Goal: Task Accomplishment & Management: Use online tool/utility

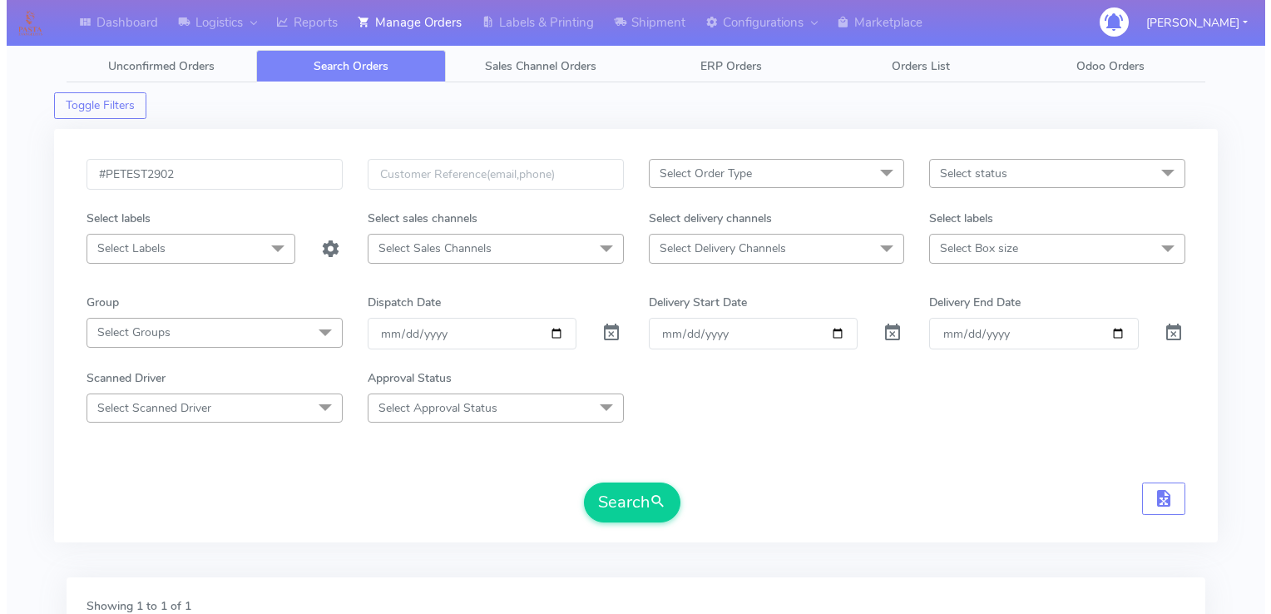
scroll to position [304, 0]
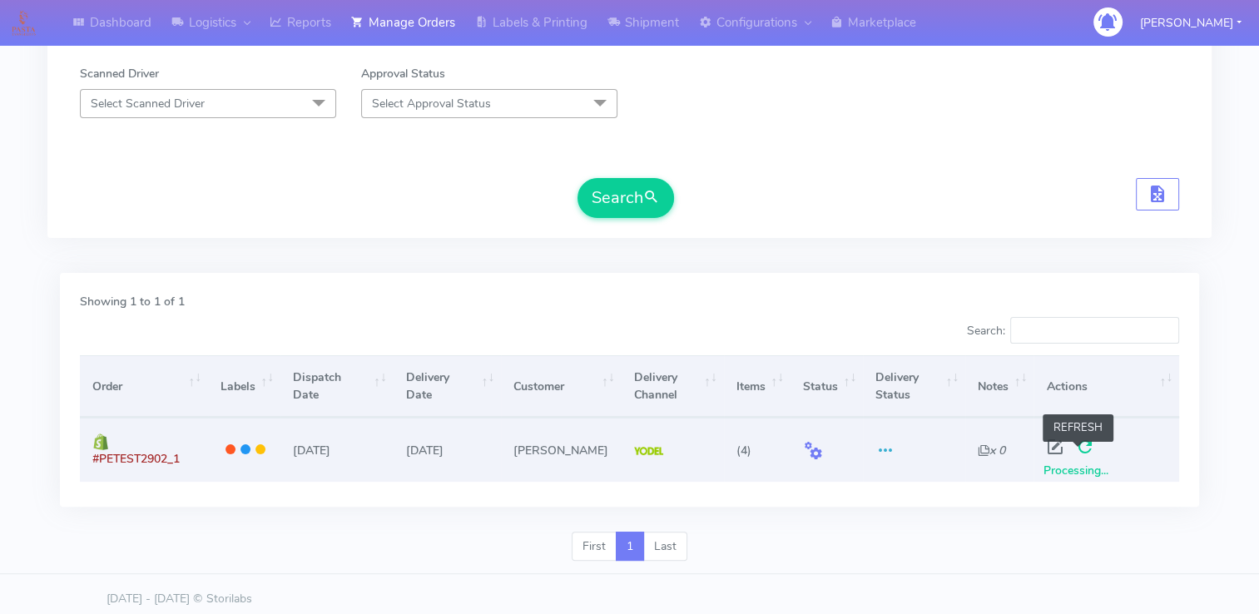
click at [1077, 450] on span at bounding box center [1084, 451] width 30 height 16
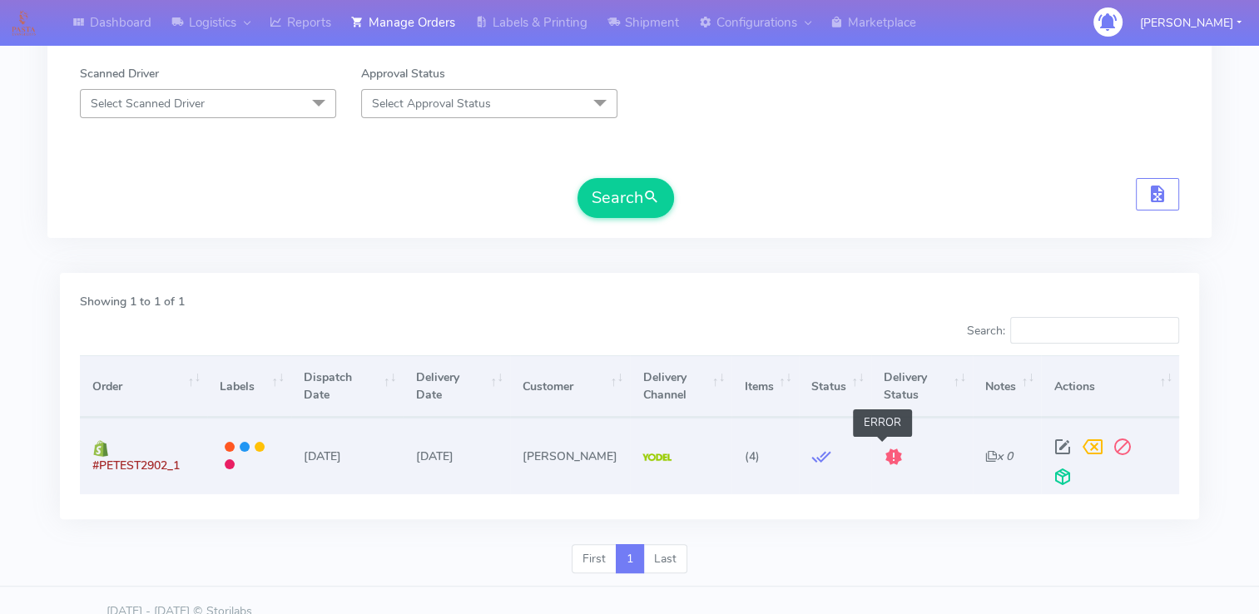
click at [883, 452] on span at bounding box center [893, 460] width 20 height 16
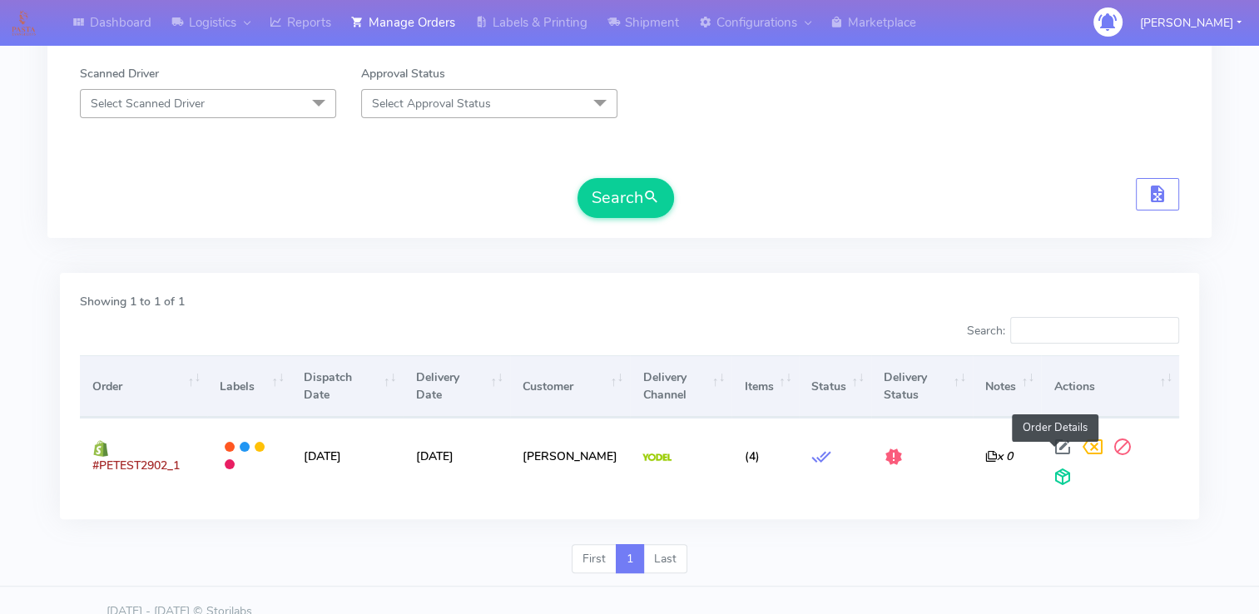
click at [1051, 454] on span at bounding box center [1061, 451] width 30 height 16
select select "5"
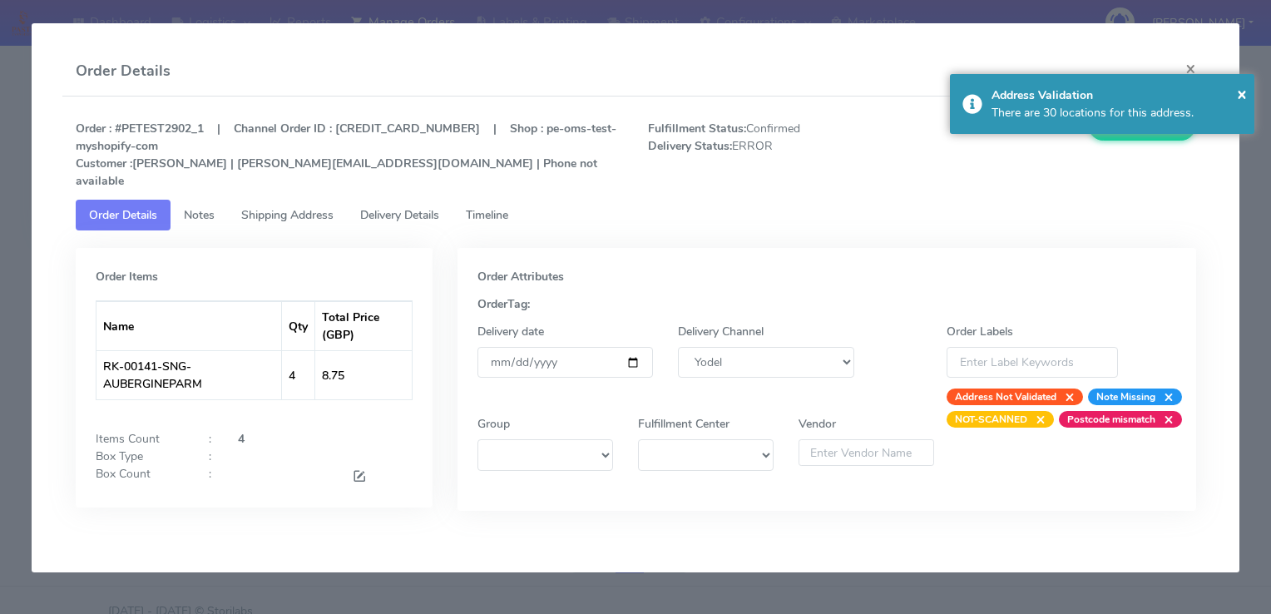
click at [482, 207] on span "Timeline" at bounding box center [487, 215] width 42 height 16
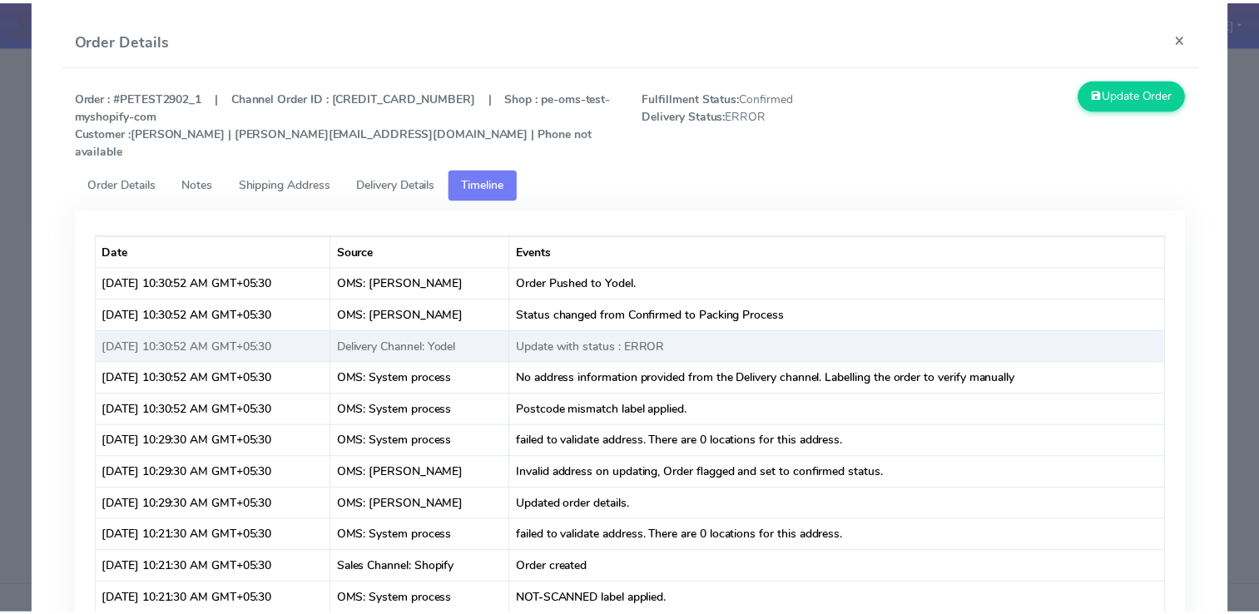
scroll to position [0, 0]
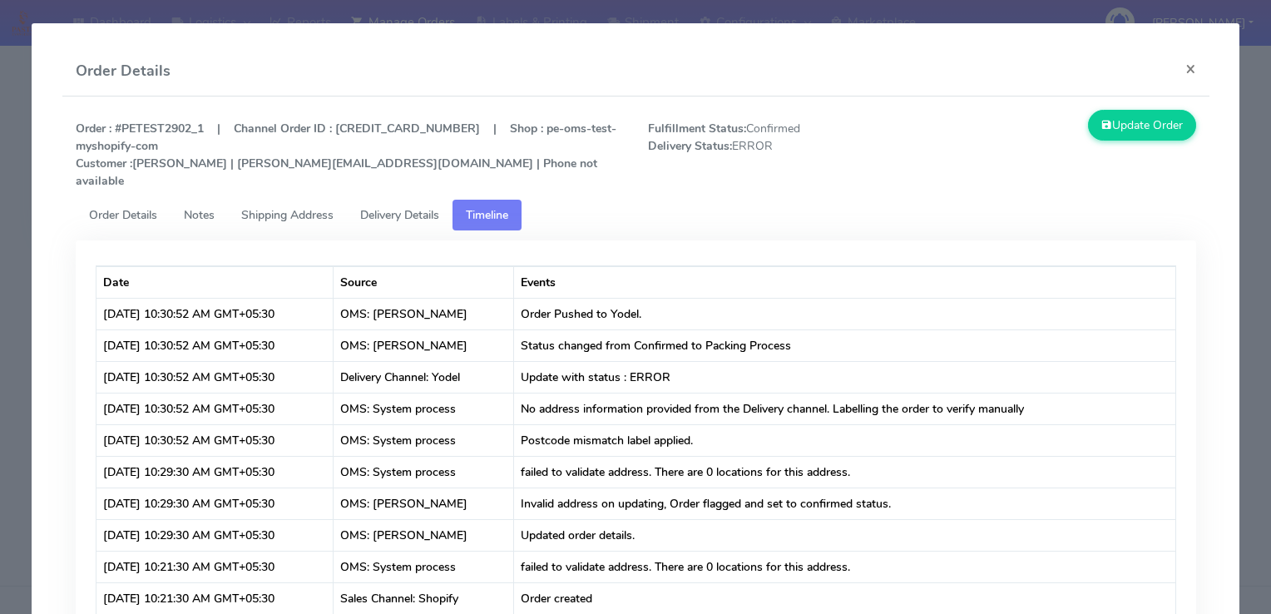
click at [422, 207] on span "Delivery Details" at bounding box center [399, 215] width 79 height 16
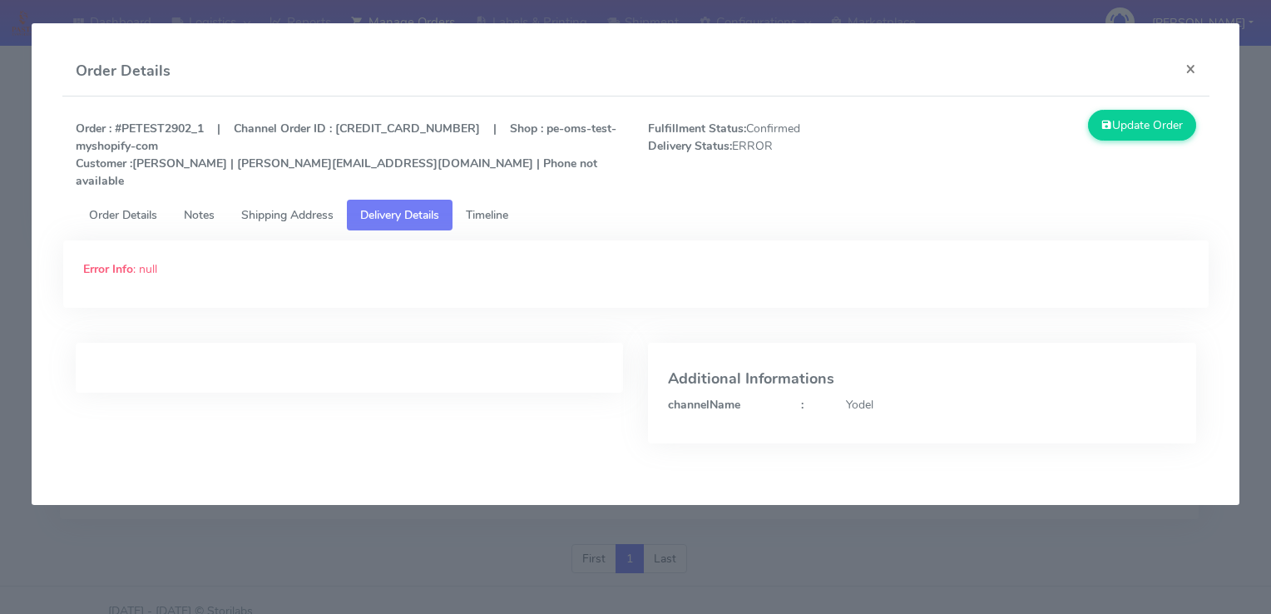
click at [298, 207] on span "Shipping Address" at bounding box center [287, 215] width 92 height 16
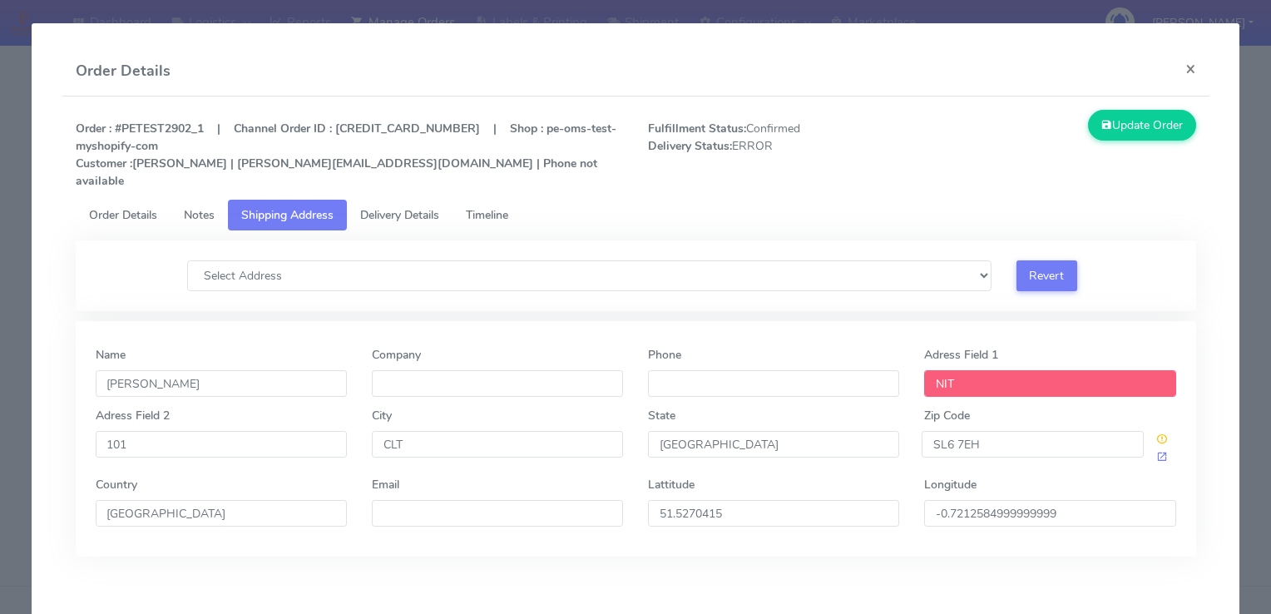
click at [414, 207] on span "Delivery Details" at bounding box center [399, 215] width 79 height 16
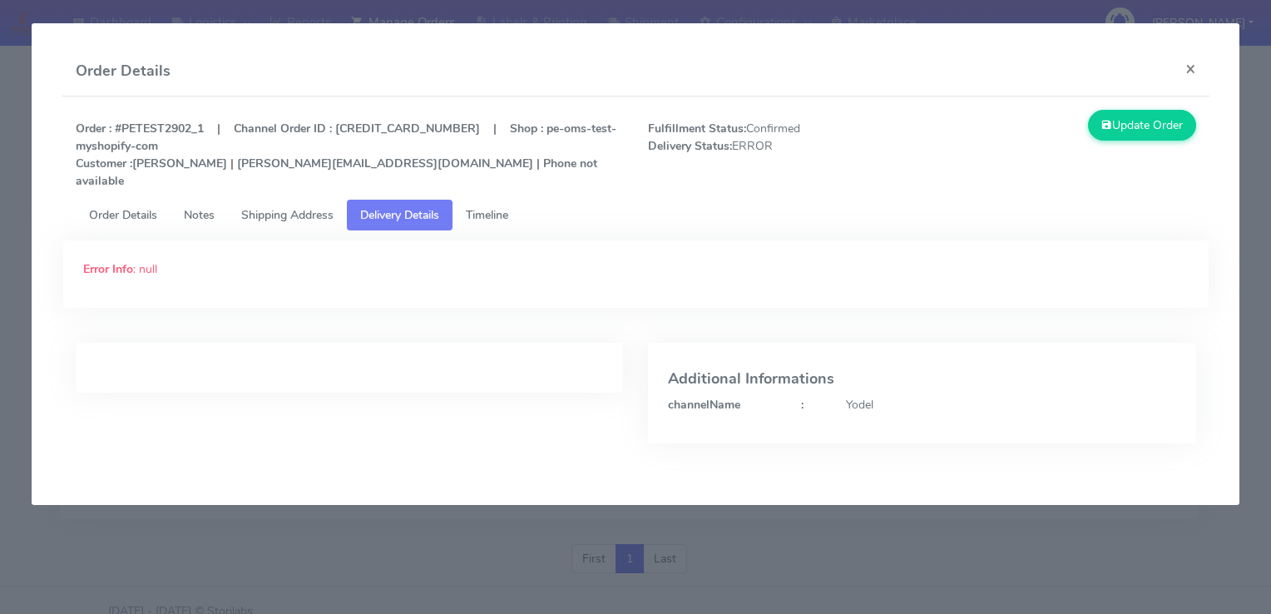
click at [156, 260] on div "Error Info : null" at bounding box center [636, 268] width 1130 height 17
drag, startPoint x: 156, startPoint y: 251, endPoint x: 228, endPoint y: 251, distance: 71.5
click at [226, 260] on div "Error Info : null" at bounding box center [636, 268] width 1130 height 17
click at [1188, 72] on button "×" at bounding box center [1190, 69] width 37 height 44
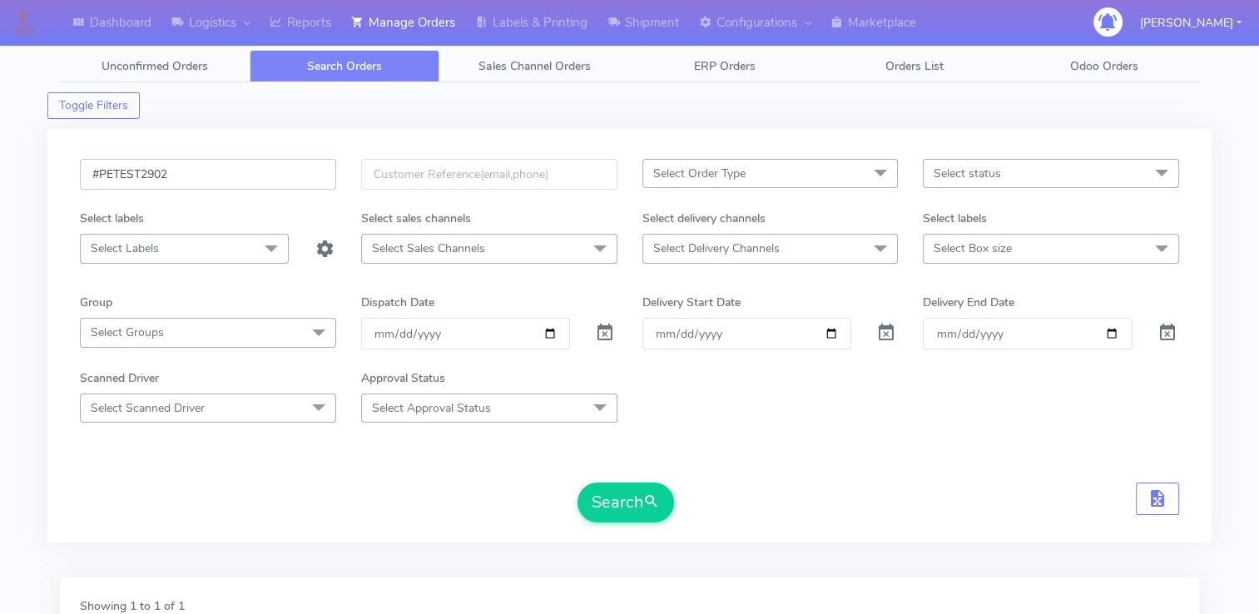
click at [236, 165] on input "#PETEST2902" at bounding box center [208, 174] width 256 height 31
paste input "3"
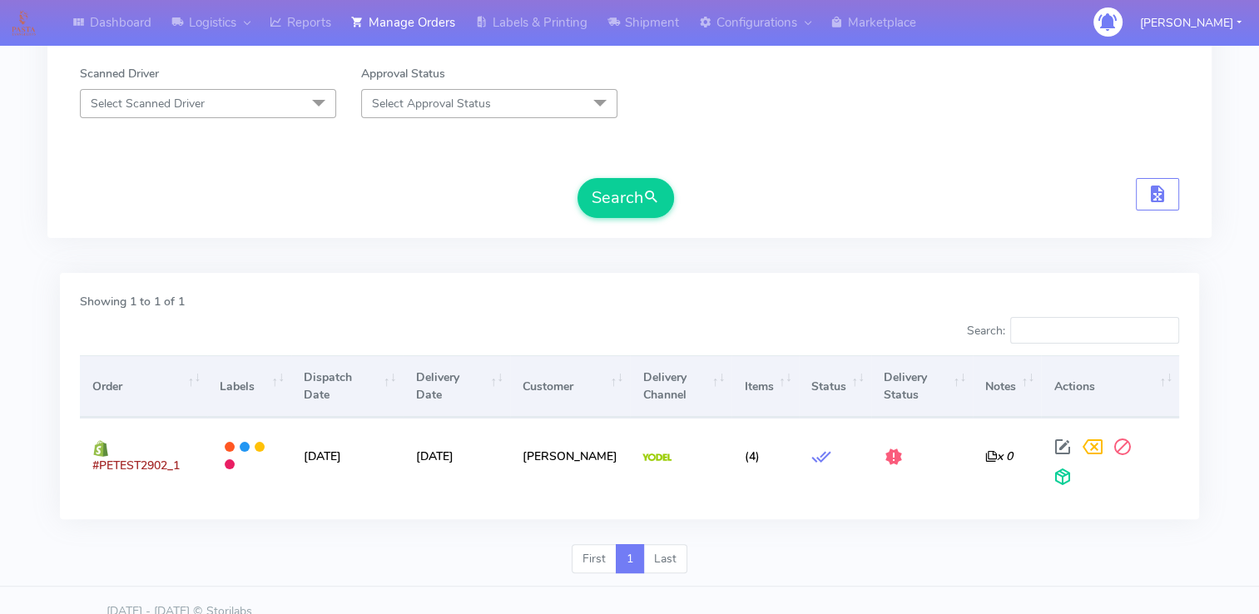
type input "#PETEST2903"
click at [639, 187] on button "Search" at bounding box center [625, 198] width 96 height 40
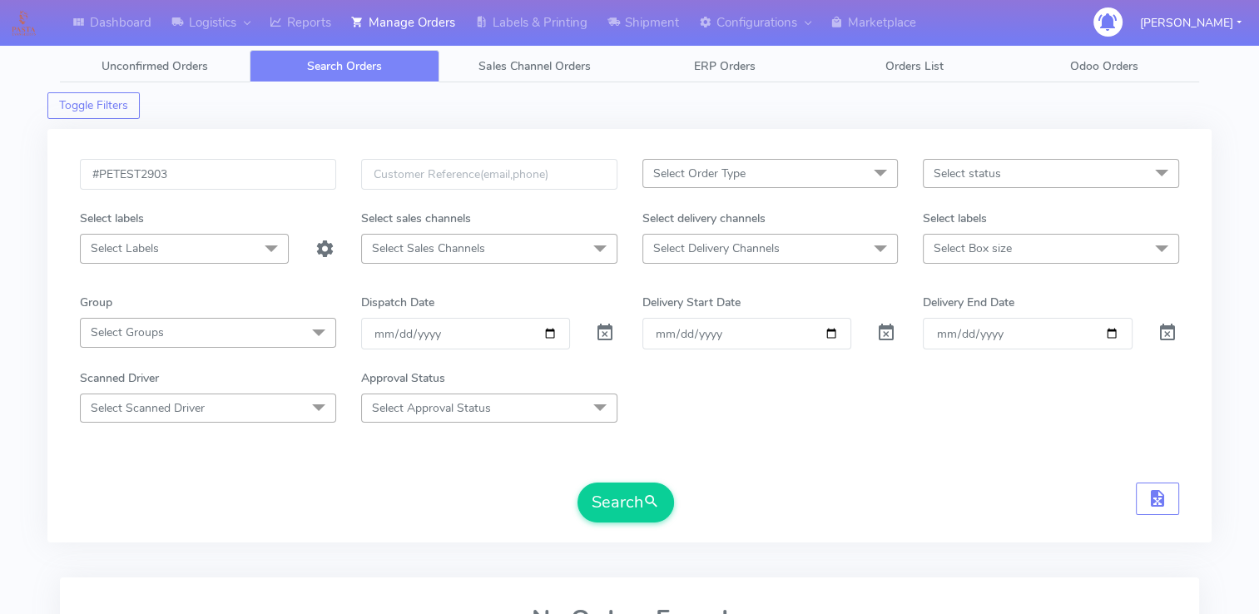
click at [792, 454] on form "#PETEST2903 Select Order Type Select All MEALS ATAVI One Off Pasta Club Gift Ki…" at bounding box center [629, 340] width 1099 height 363
click at [151, 174] on input "#PETEST2903" at bounding box center [208, 174] width 256 height 31
click at [609, 486] on button "Search" at bounding box center [625, 502] width 96 height 40
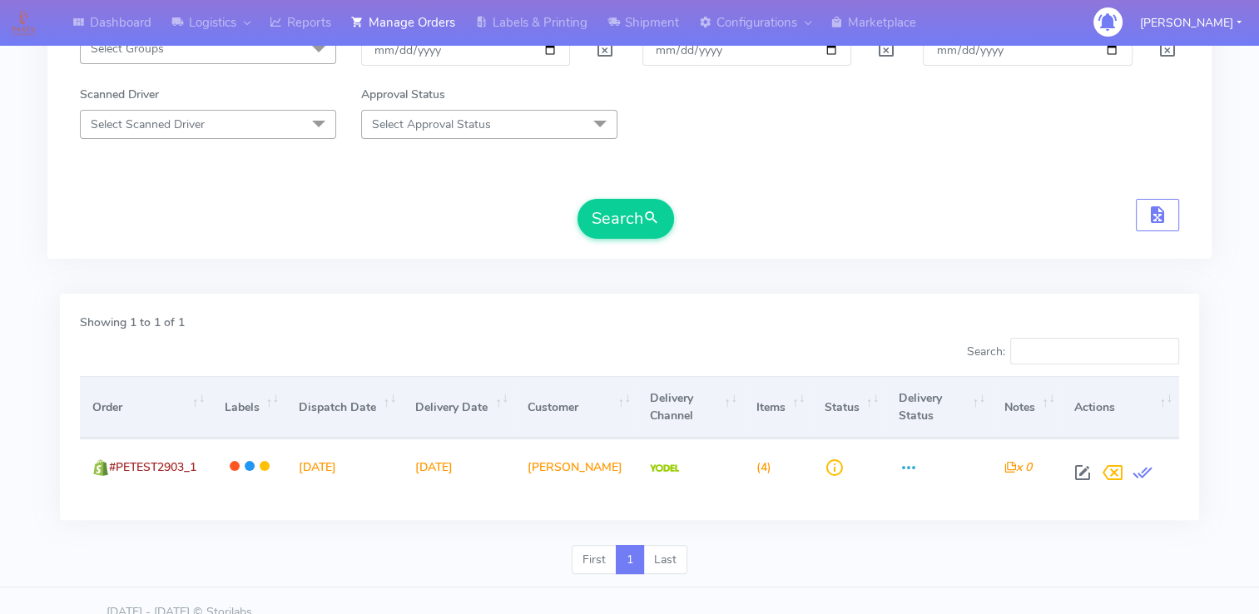
scroll to position [304, 0]
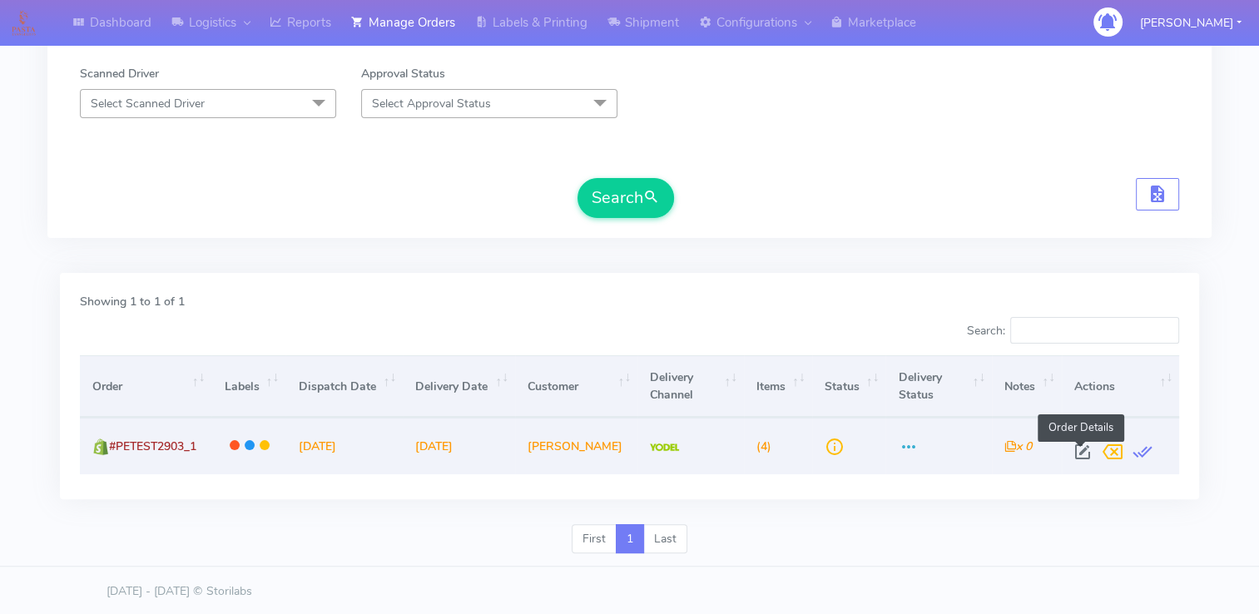
click at [1078, 454] on span at bounding box center [1082, 456] width 30 height 16
select select "5"
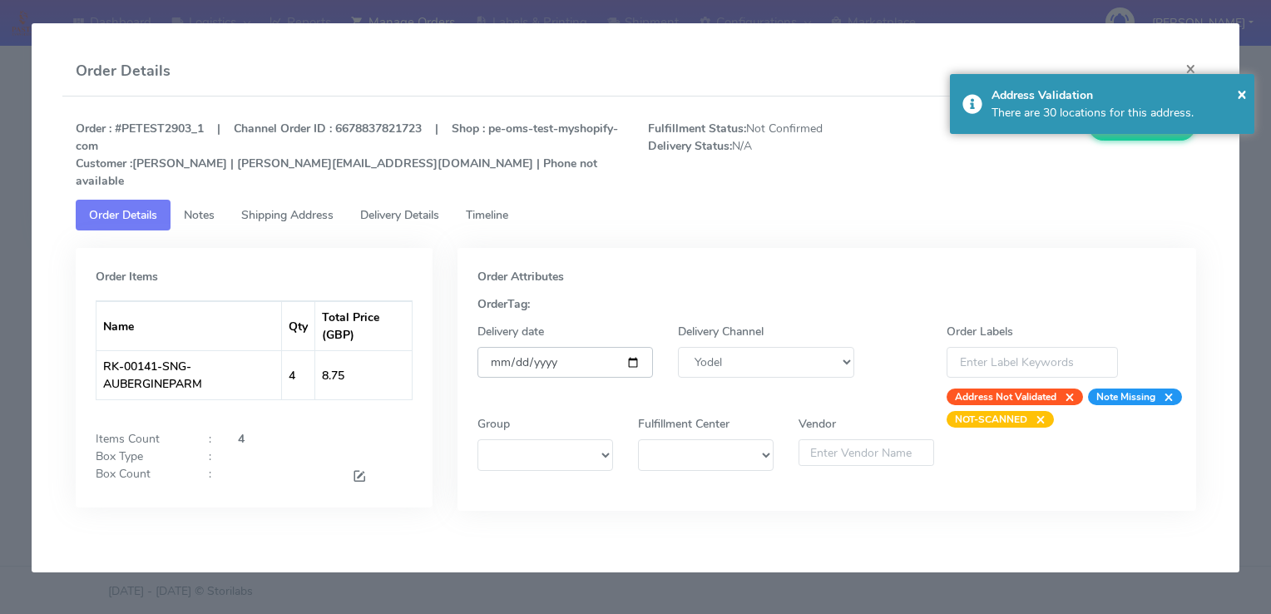
click at [642, 348] on input "[DATE]" at bounding box center [565, 362] width 176 height 31
click at [636, 348] on input "[DATE]" at bounding box center [565, 362] width 176 height 31
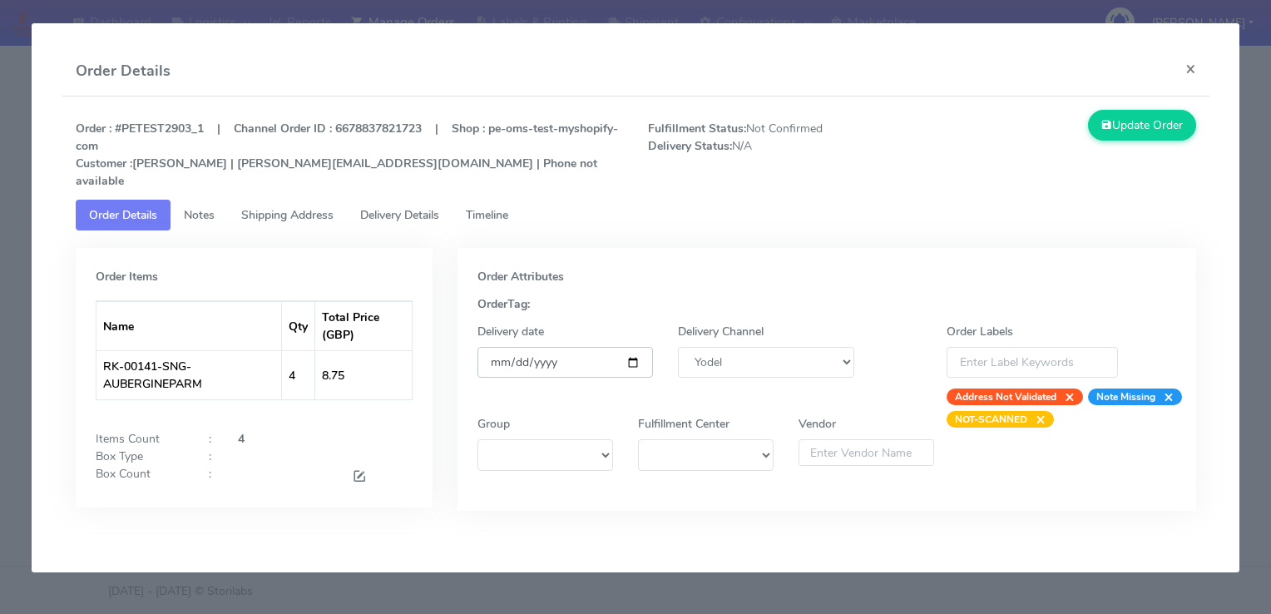
type input "2025-08-23"
click at [737, 497] on div "Order Attributes OrderTag: Delivery date 2025-08-23 Delivery Channel DHL OnFlee…" at bounding box center [827, 392] width 764 height 288
click at [1126, 116] on button "Update Order" at bounding box center [1142, 125] width 108 height 31
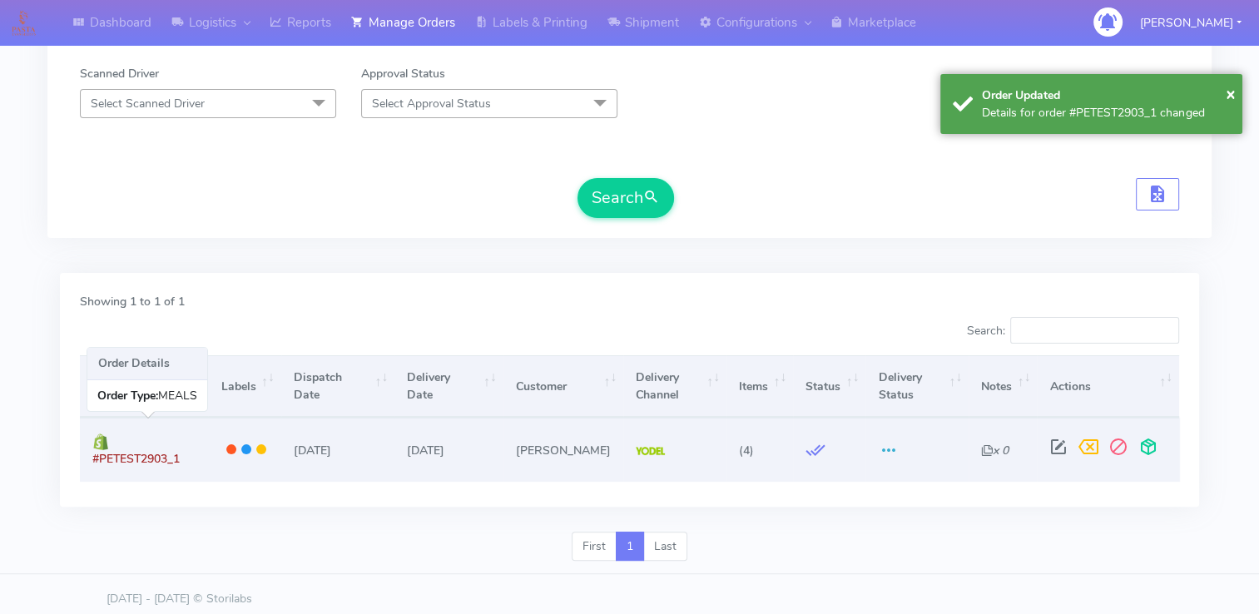
click at [180, 451] on span "#PETEST2903_1" at bounding box center [135, 459] width 87 height 16
copy span "PETEST2903_1"
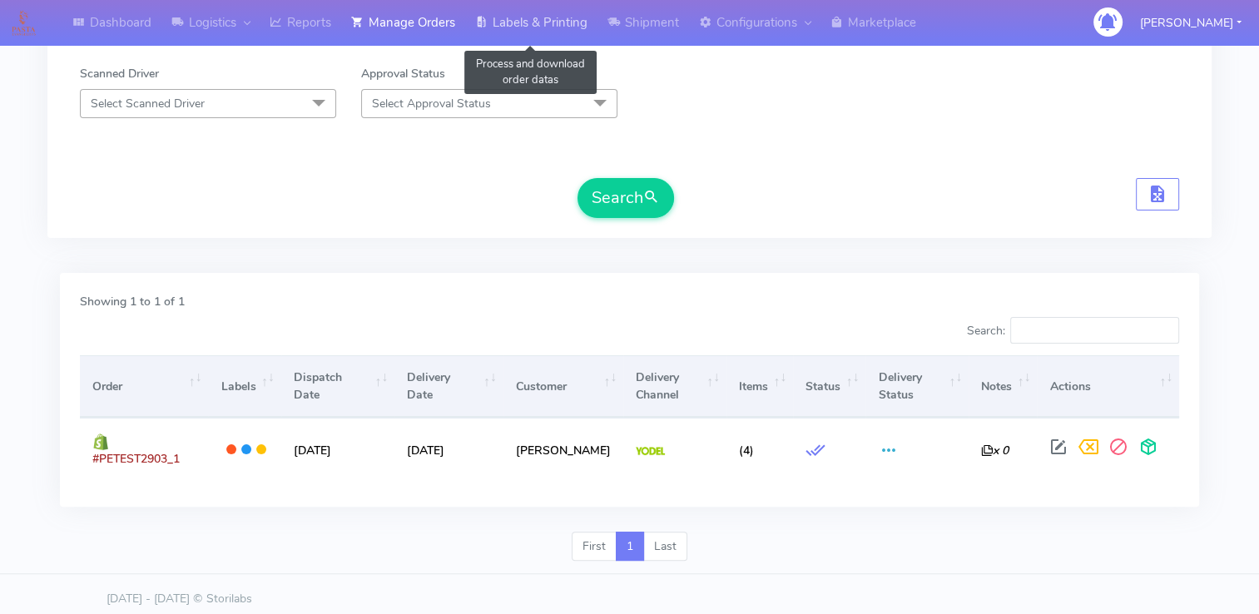
click at [551, 27] on link "Labels & Printing" at bounding box center [531, 23] width 132 height 46
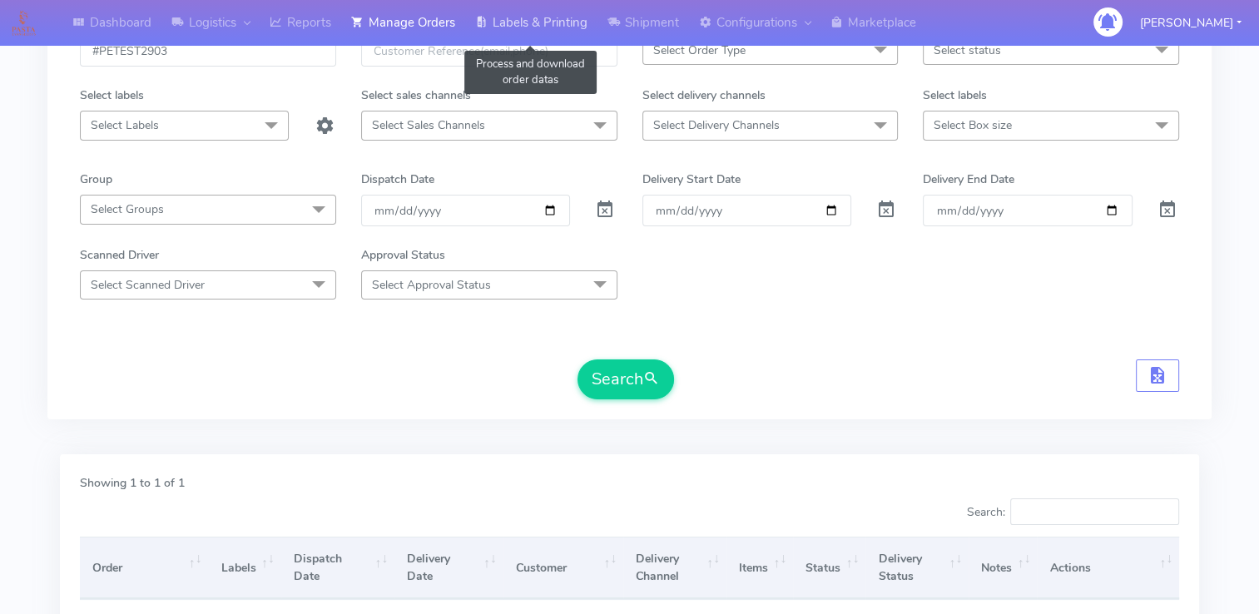
scroll to position [0, 0]
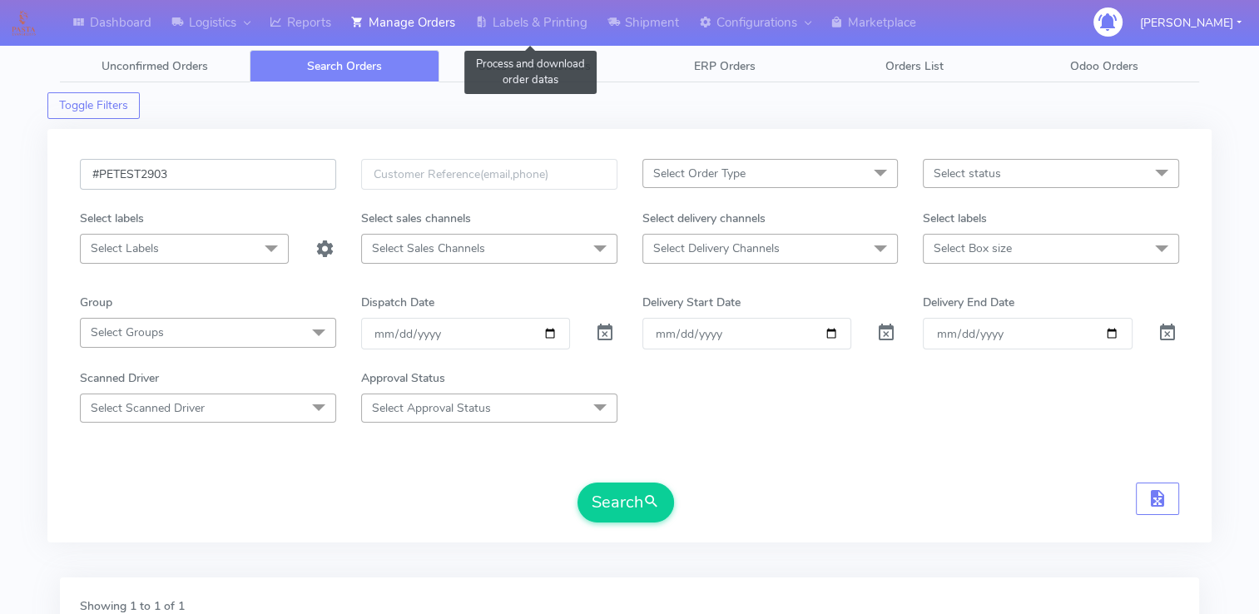
click at [190, 172] on input "#PETEST2903" at bounding box center [208, 174] width 256 height 31
drag, startPoint x: 109, startPoint y: 168, endPoint x: 87, endPoint y: 168, distance: 22.5
click at [87, 168] on input "#PETEST2903" at bounding box center [208, 174] width 256 height 31
click at [553, 336] on input "date" at bounding box center [465, 333] width 209 height 31
type input "[DATE]"
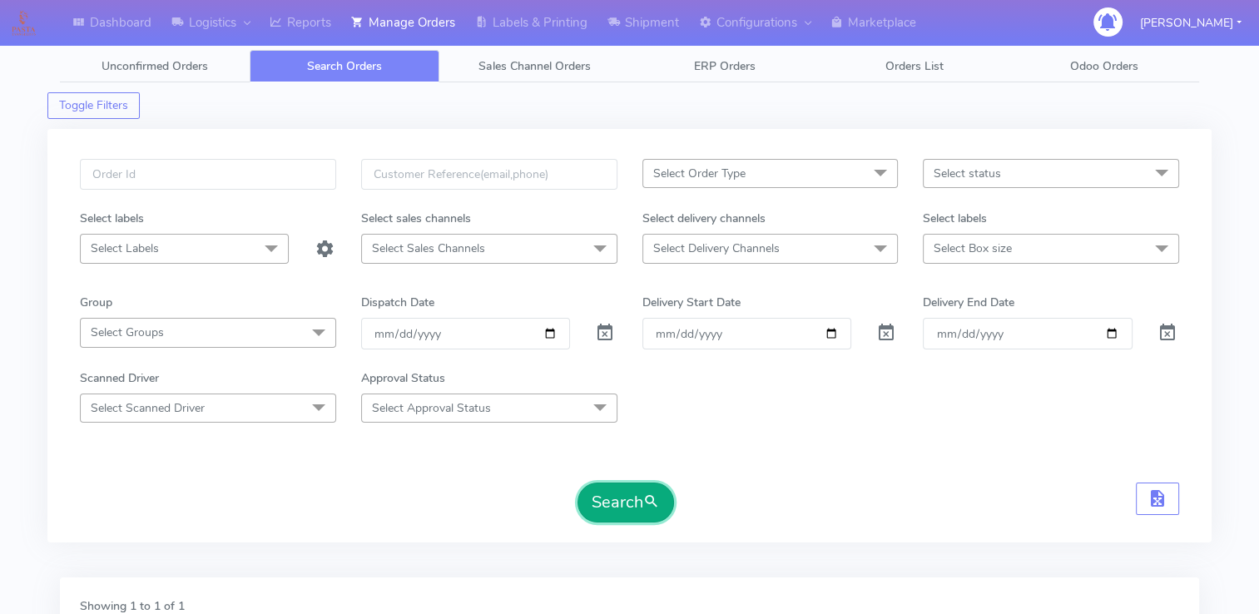
click at [623, 492] on button "Search" at bounding box center [625, 502] width 96 height 40
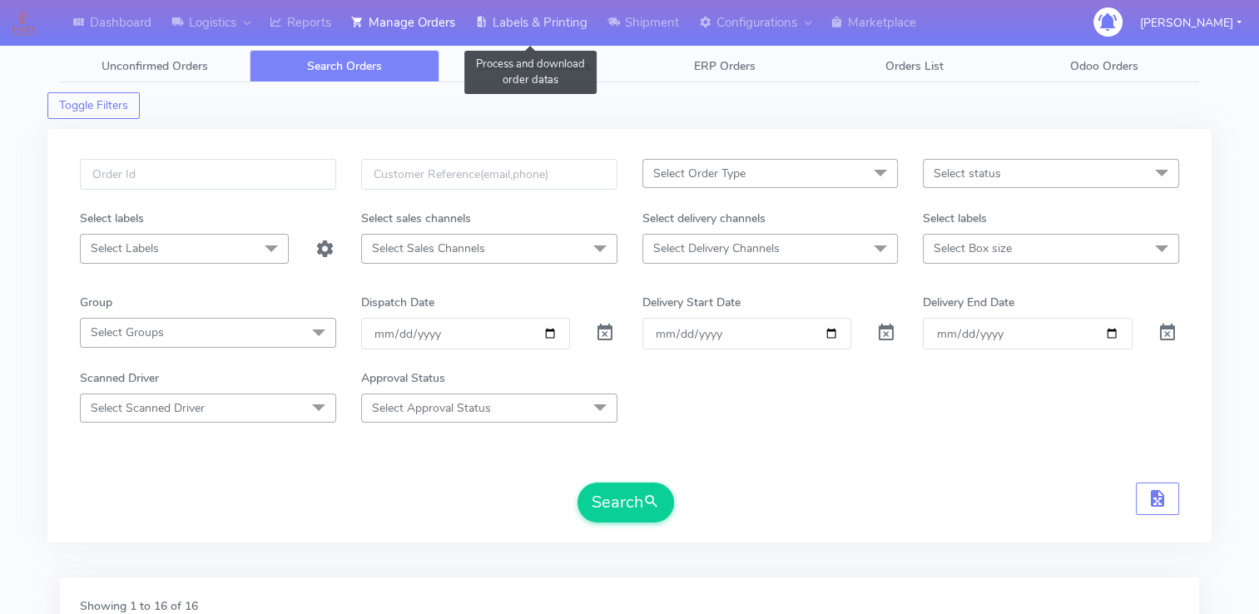
click at [563, 23] on link "Labels & Printing" at bounding box center [531, 23] width 132 height 46
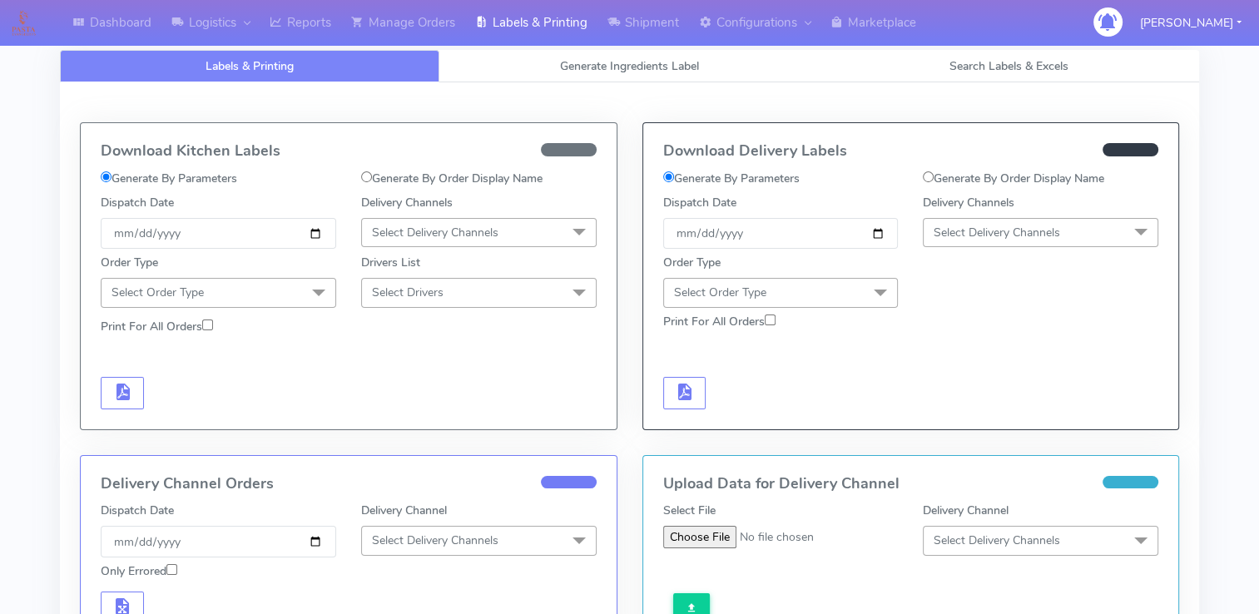
click at [428, 234] on span "Select Delivery Channels" at bounding box center [435, 233] width 126 height 16
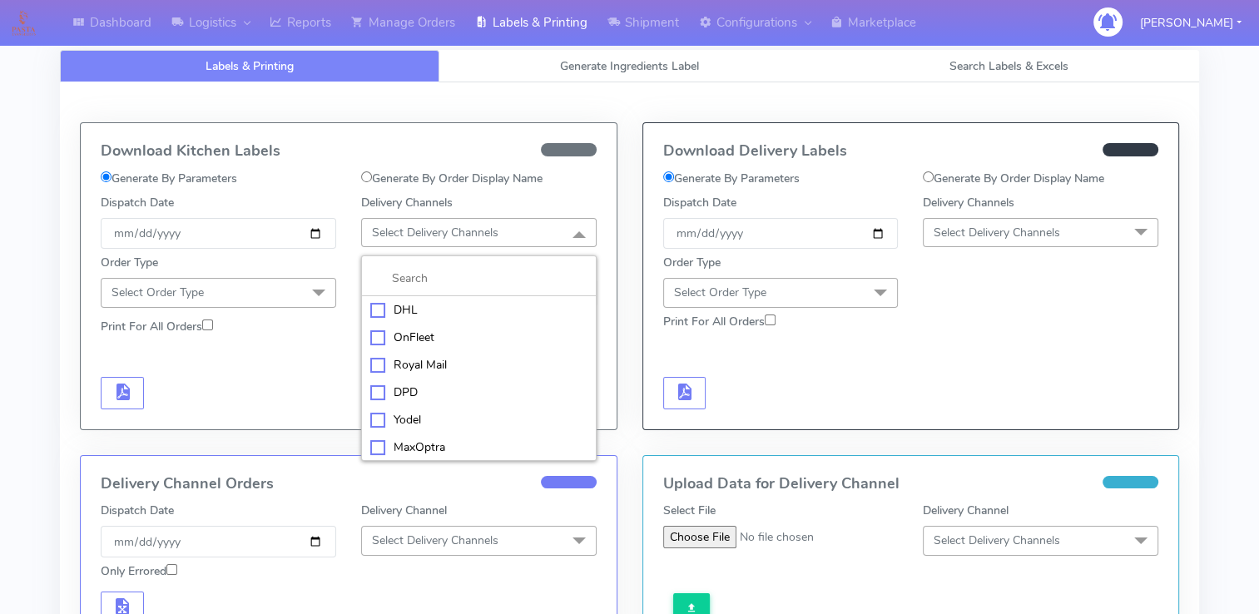
click at [286, 368] on form "Generate By Parameters Generate By Order Display Name Dispatch Date [DATE] Deli…" at bounding box center [349, 290] width 496 height 240
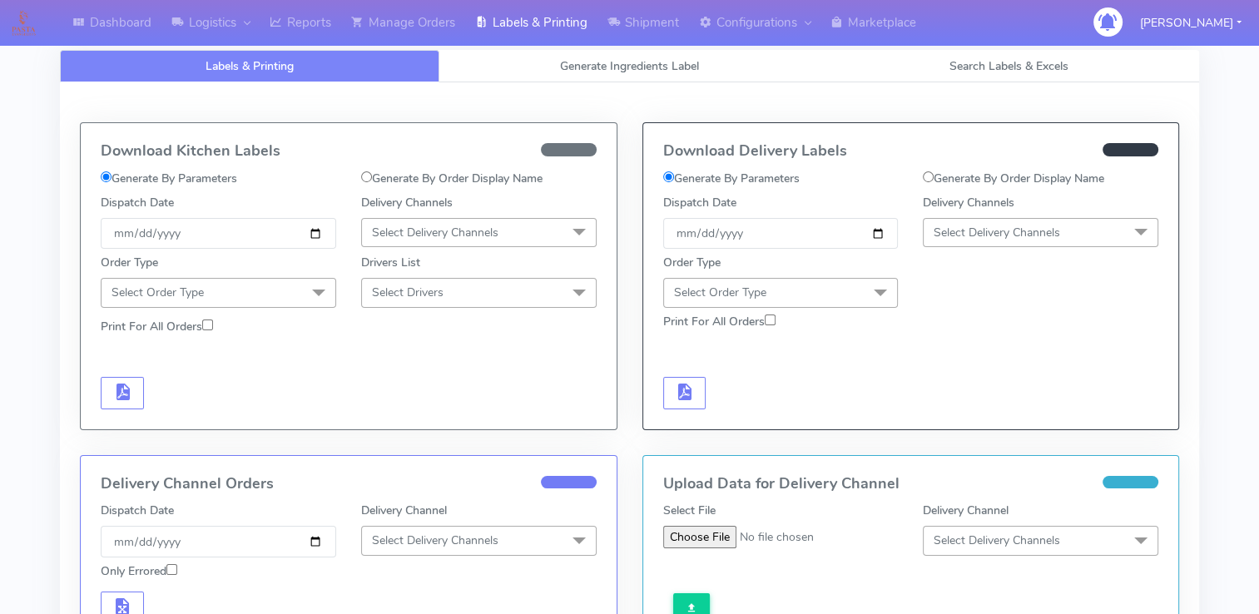
click at [420, 228] on span "Select Delivery Channels" at bounding box center [435, 233] width 126 height 16
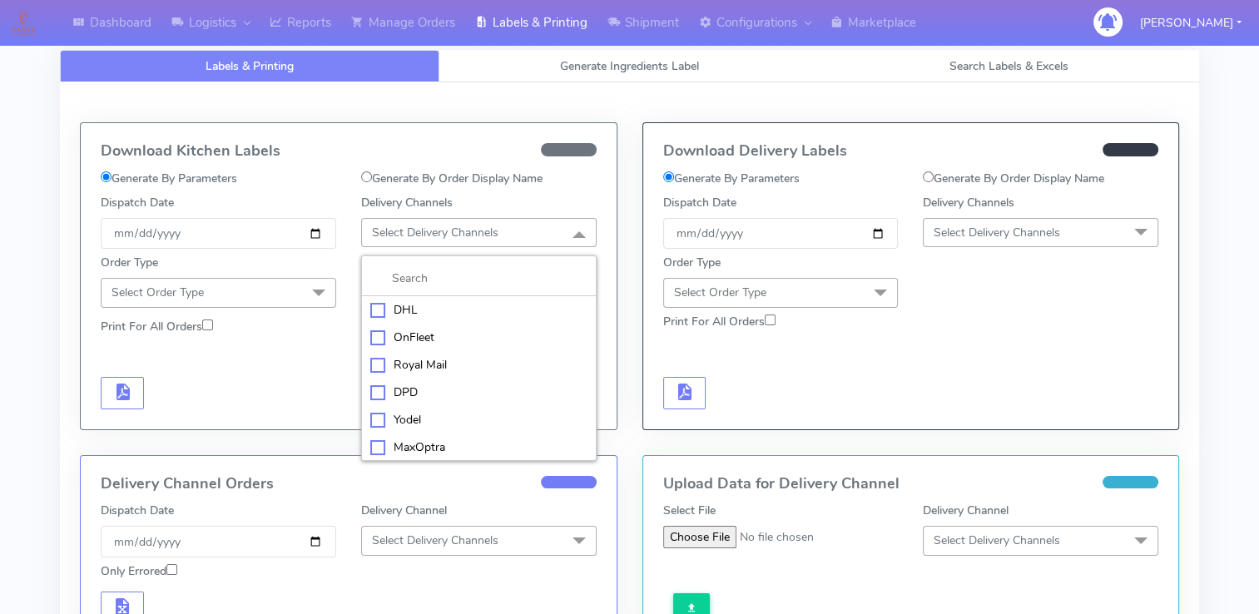
click at [379, 411] on div "Yodel" at bounding box center [478, 419] width 217 height 17
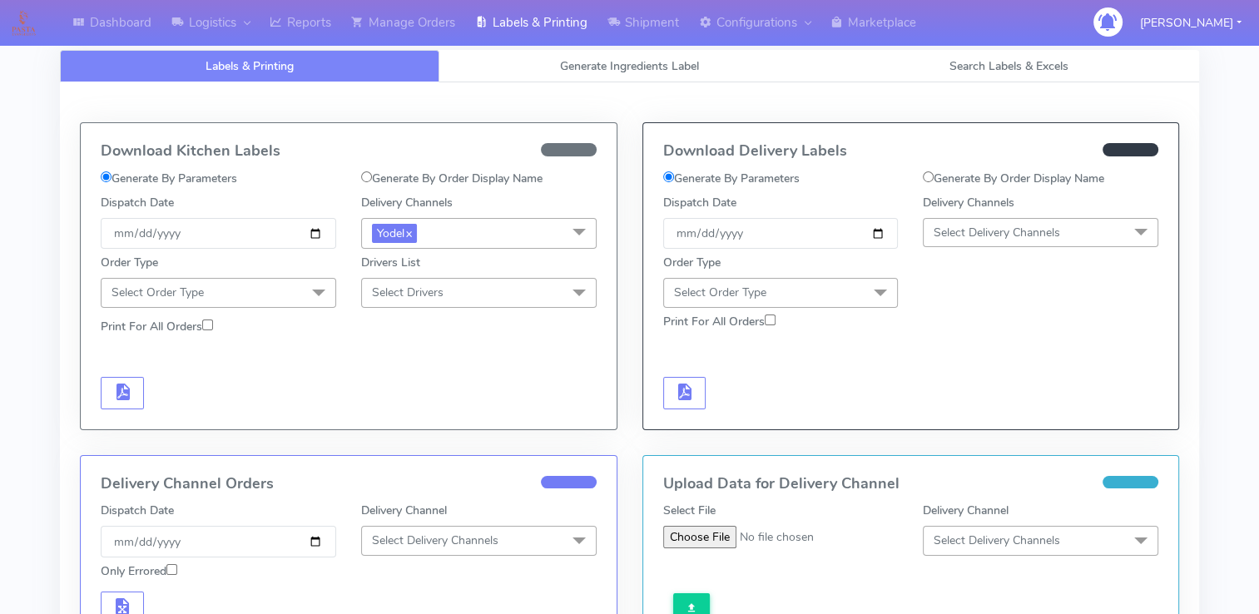
click at [306, 301] on span at bounding box center [318, 294] width 33 height 32
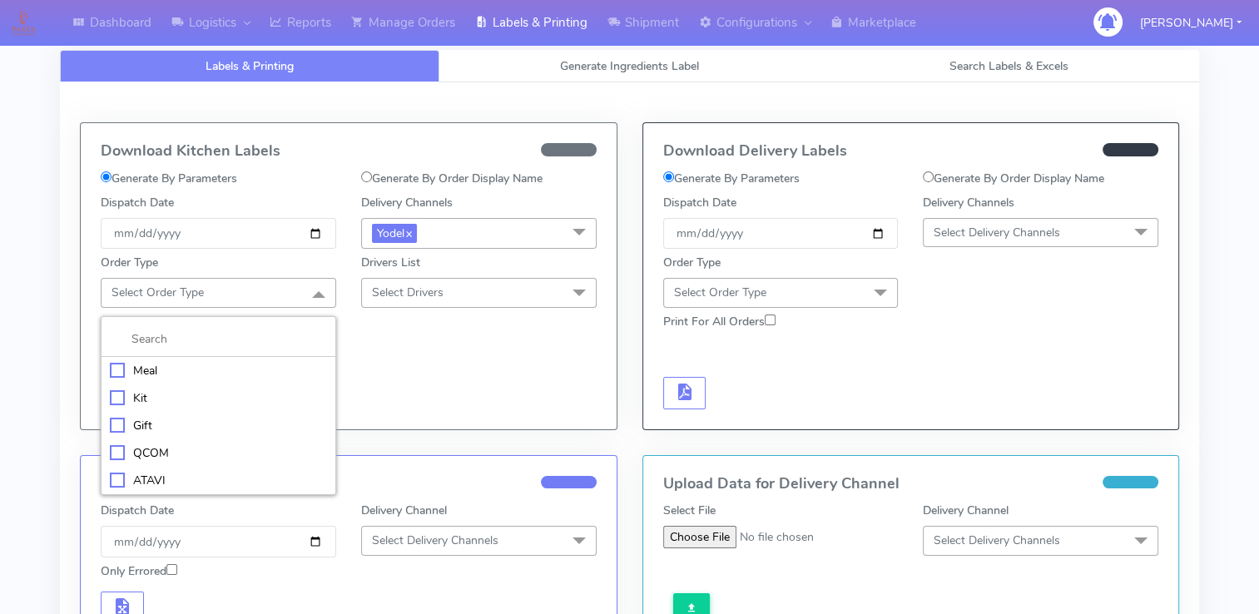
click at [201, 368] on div "Meal" at bounding box center [218, 370] width 217 height 17
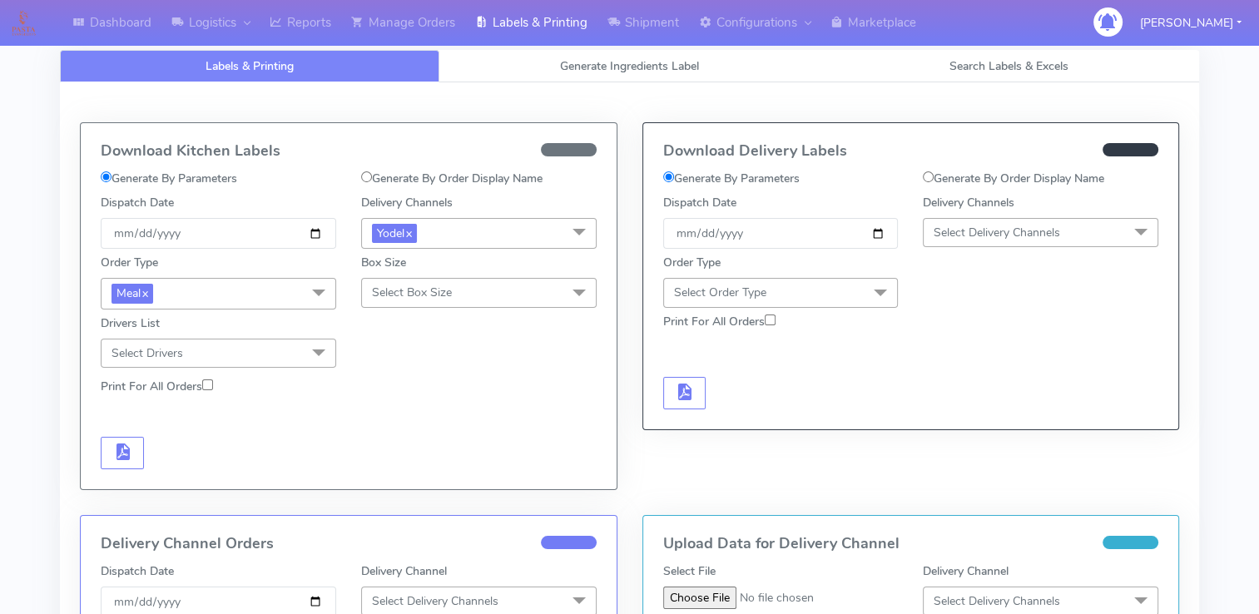
click at [463, 298] on span "Select Box Size" at bounding box center [478, 292] width 235 height 29
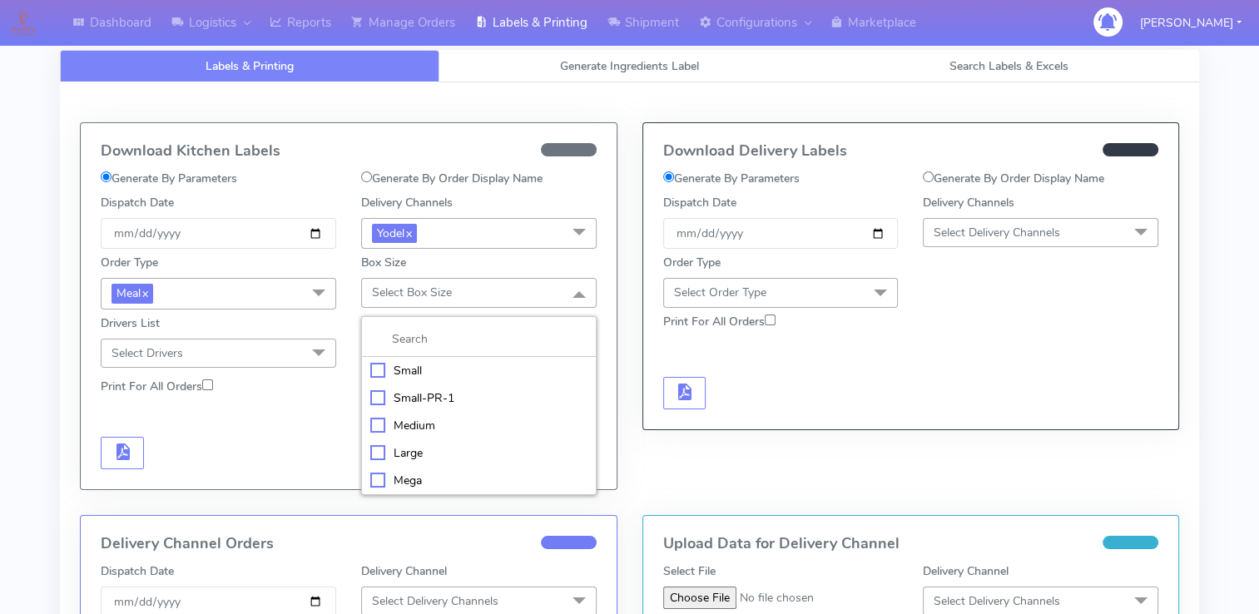
click at [375, 367] on div "Small" at bounding box center [478, 370] width 217 height 17
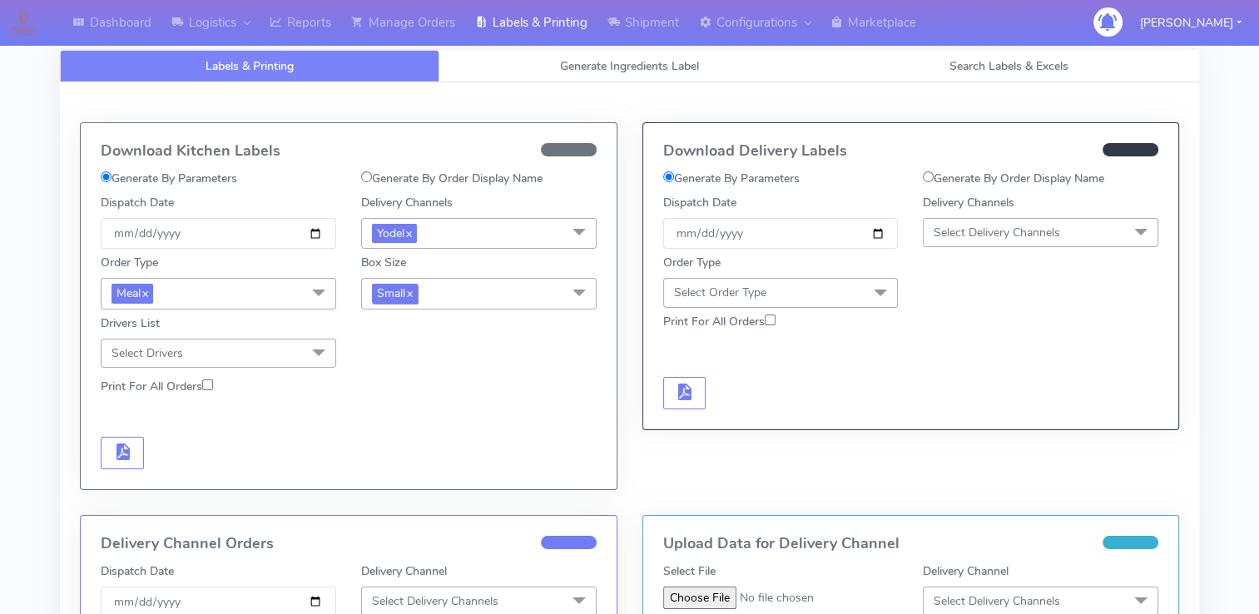
click at [404, 298] on span "Small x" at bounding box center [395, 293] width 46 height 19
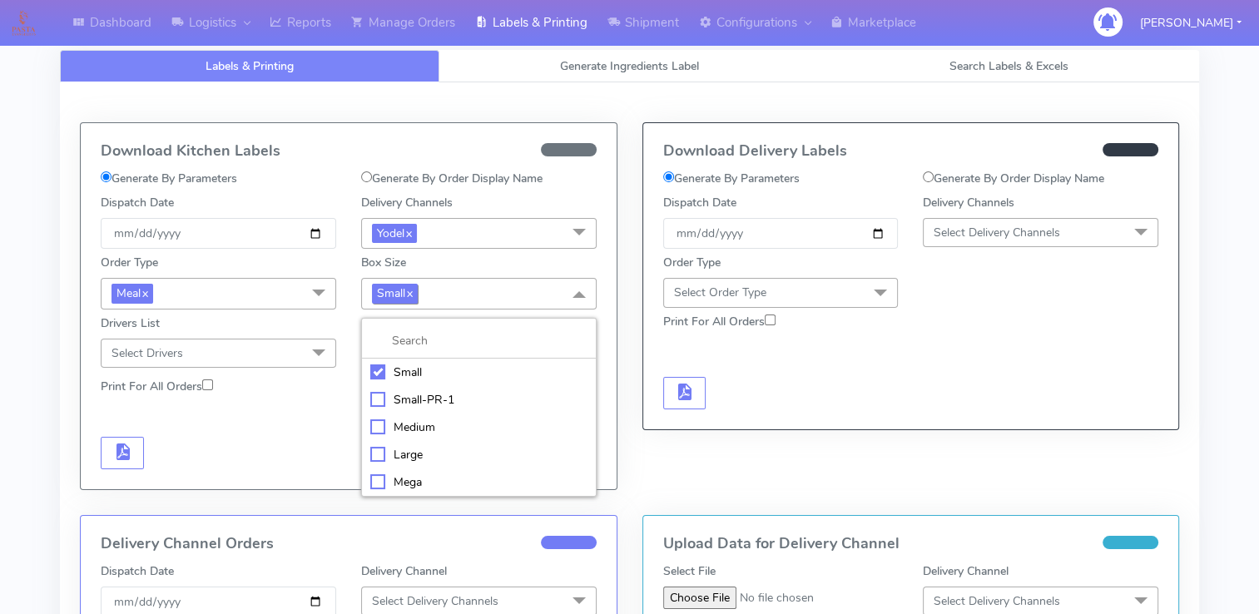
click at [413, 292] on link "x" at bounding box center [408, 292] width 7 height 17
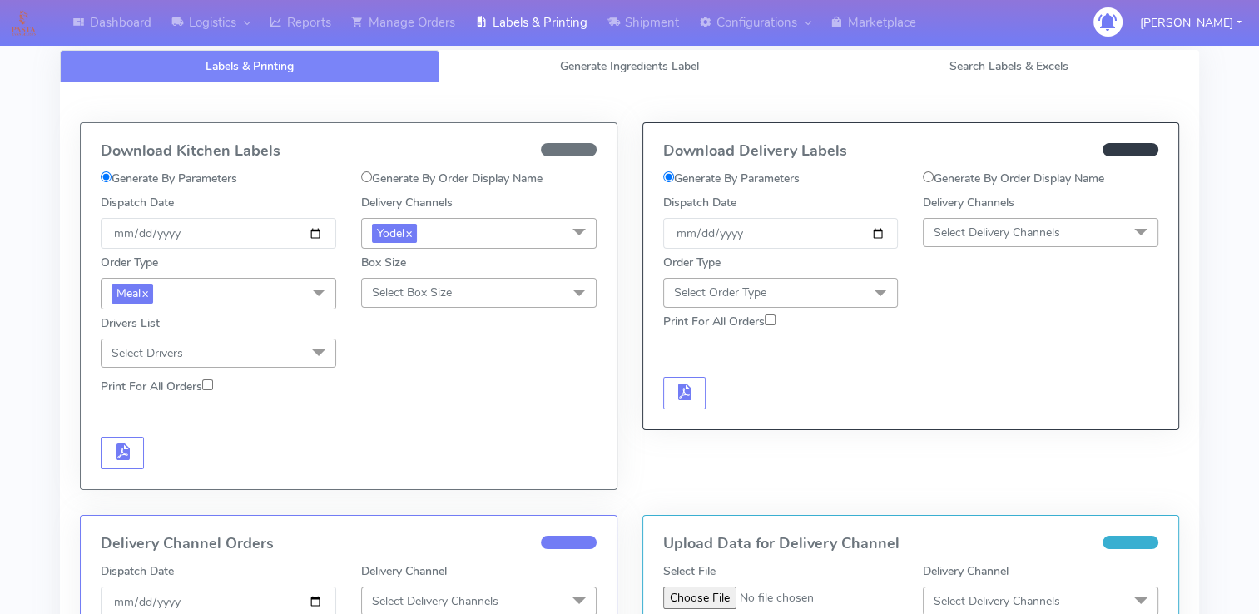
click at [412, 293] on span "Select Box Size" at bounding box center [412, 292] width 80 height 16
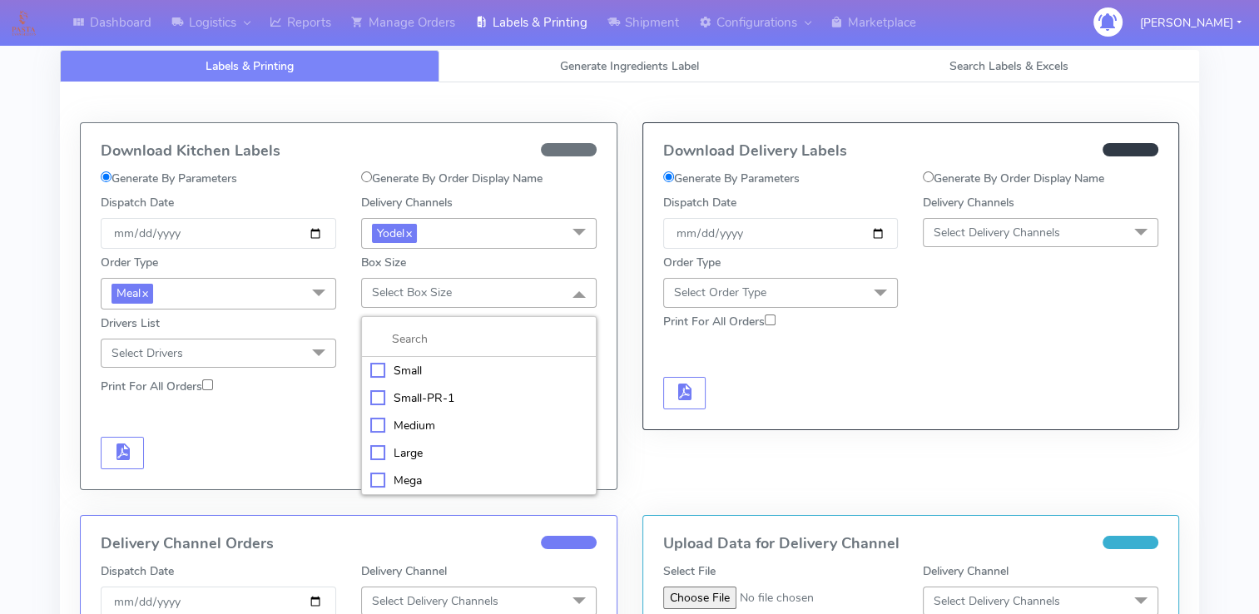
click at [378, 420] on div "Medium" at bounding box center [478, 425] width 217 height 17
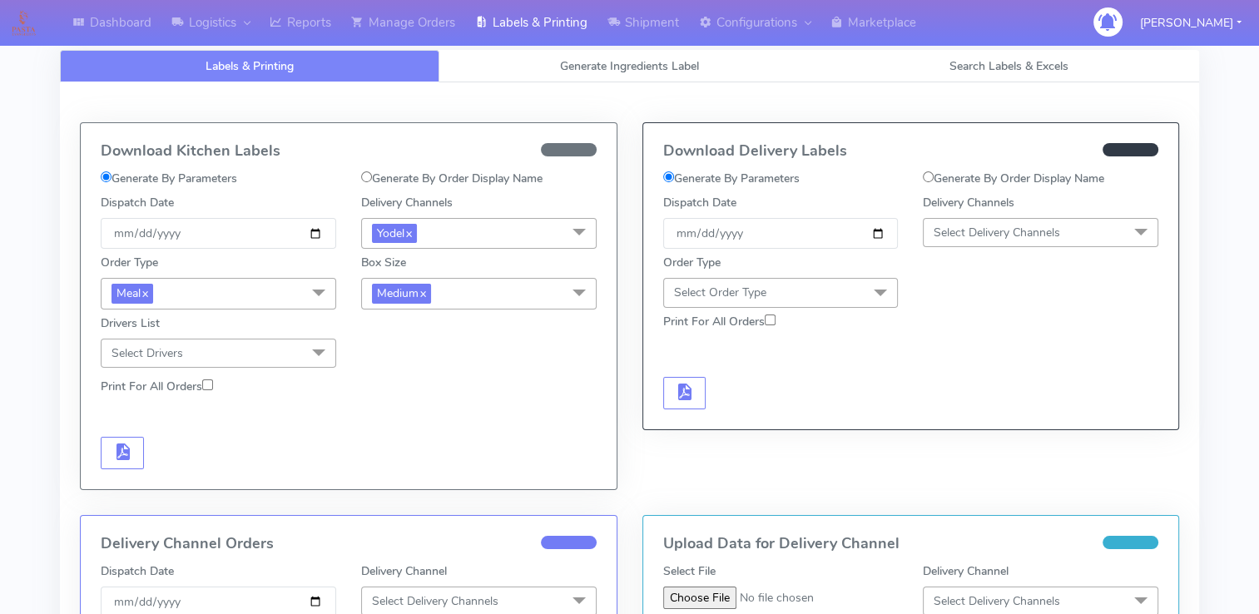
click at [260, 349] on span "Select Drivers" at bounding box center [218, 353] width 235 height 29
click at [402, 358] on div "Order Type Meal x Meal Kit Gift QCOM ATAVI Box Size Medium x Small Small-PR-1 M…" at bounding box center [348, 308] width 521 height 119
click at [132, 454] on button "button" at bounding box center [122, 453] width 43 height 32
click at [171, 448] on span "button" at bounding box center [171, 456] width 20 height 16
click at [384, 178] on label "Generate By Order Display Name" at bounding box center [451, 178] width 181 height 17
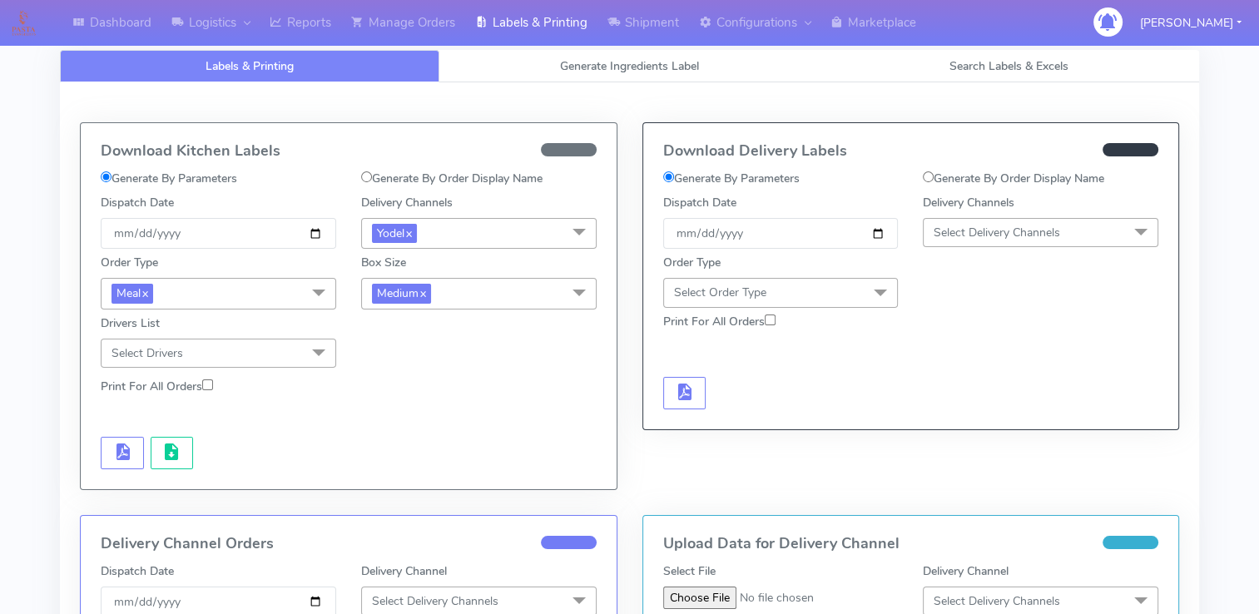
click at [372, 178] on input "Generate By Order Display Name" at bounding box center [366, 176] width 11 height 11
radio input "true"
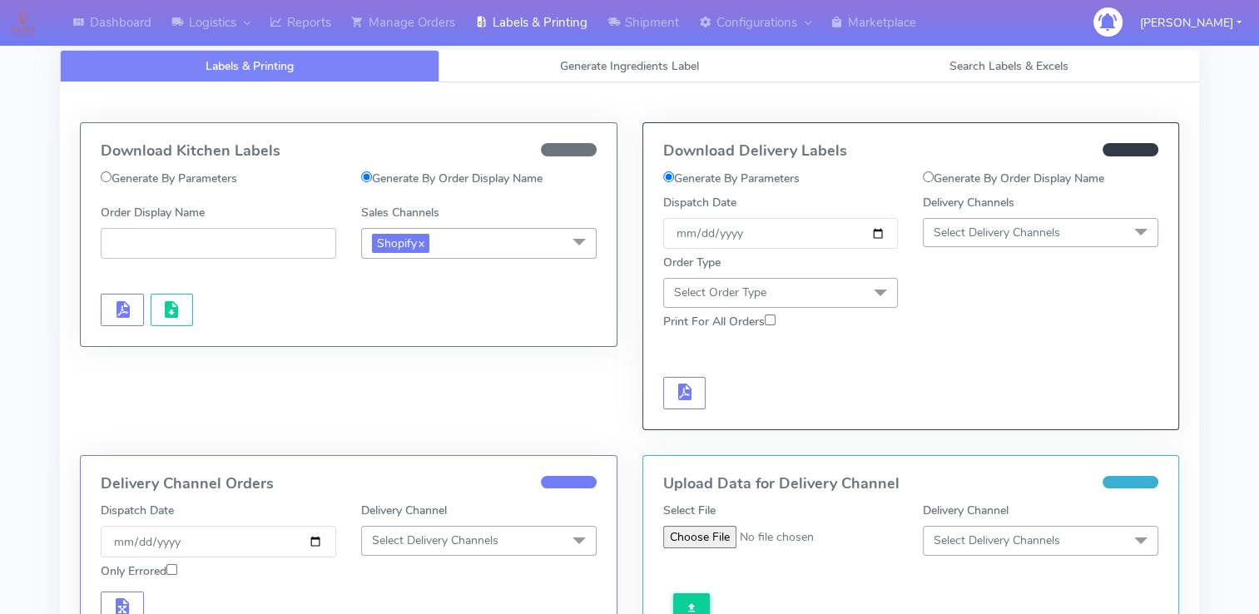
click at [240, 244] on input "Order Display Name" at bounding box center [218, 243] width 235 height 31
paste input "PETEST2903_1"
click at [113, 241] on input "PETEST2903_1" at bounding box center [218, 243] width 235 height 31
type input "#PETEST2903_1"
click at [462, 242] on span "Shopify x" at bounding box center [478, 243] width 235 height 31
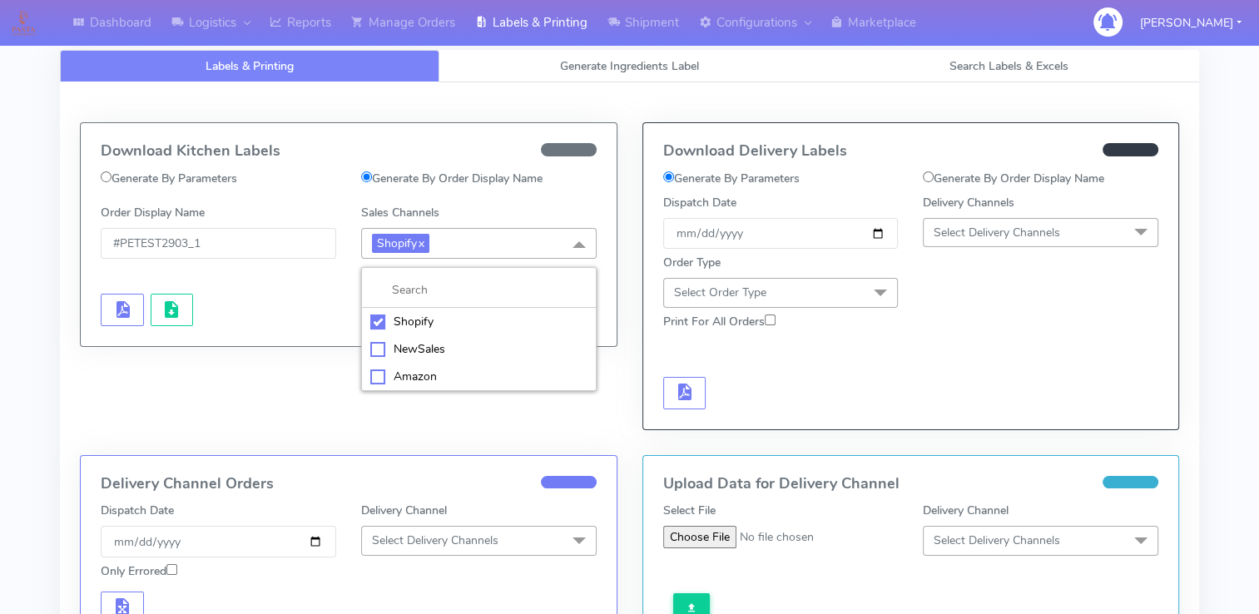
click at [406, 316] on div "Shopify" at bounding box center [478, 321] width 217 height 17
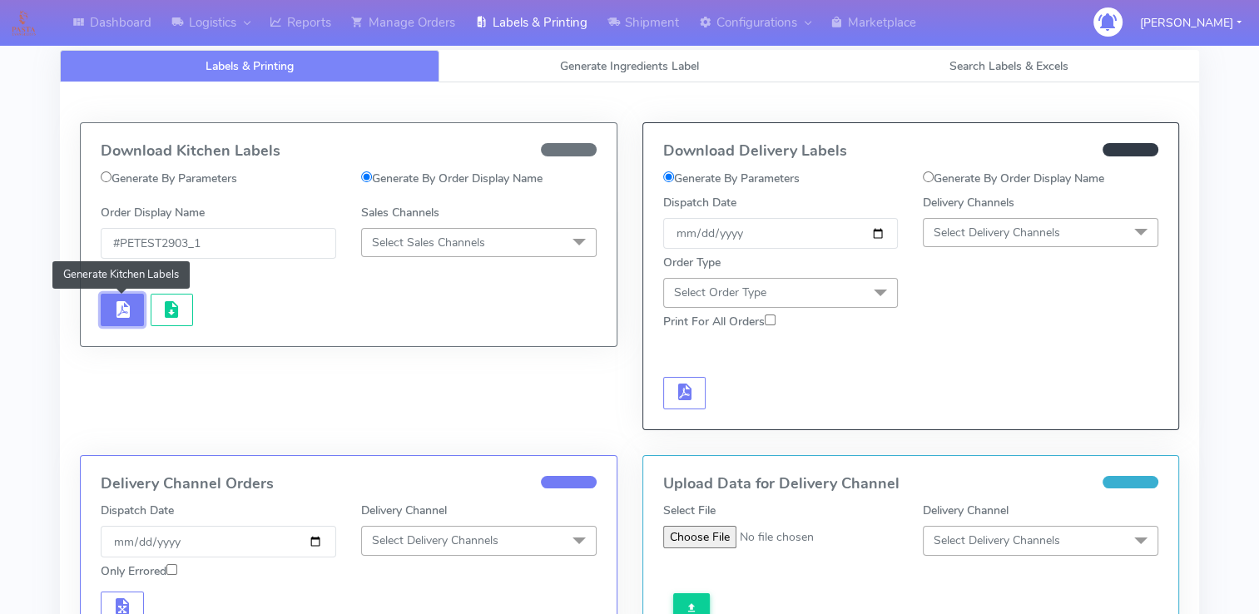
click at [121, 310] on span "button" at bounding box center [122, 313] width 20 height 16
click at [261, 236] on input "#PETEST2903_1" at bounding box center [218, 243] width 235 height 31
drag, startPoint x: 166, startPoint y: 245, endPoint x: 100, endPoint y: 245, distance: 66.5
click at [103, 245] on input "#PETEST2903_1" at bounding box center [218, 243] width 235 height 31
click at [260, 244] on input "#PETEST2903_1" at bounding box center [218, 243] width 235 height 31
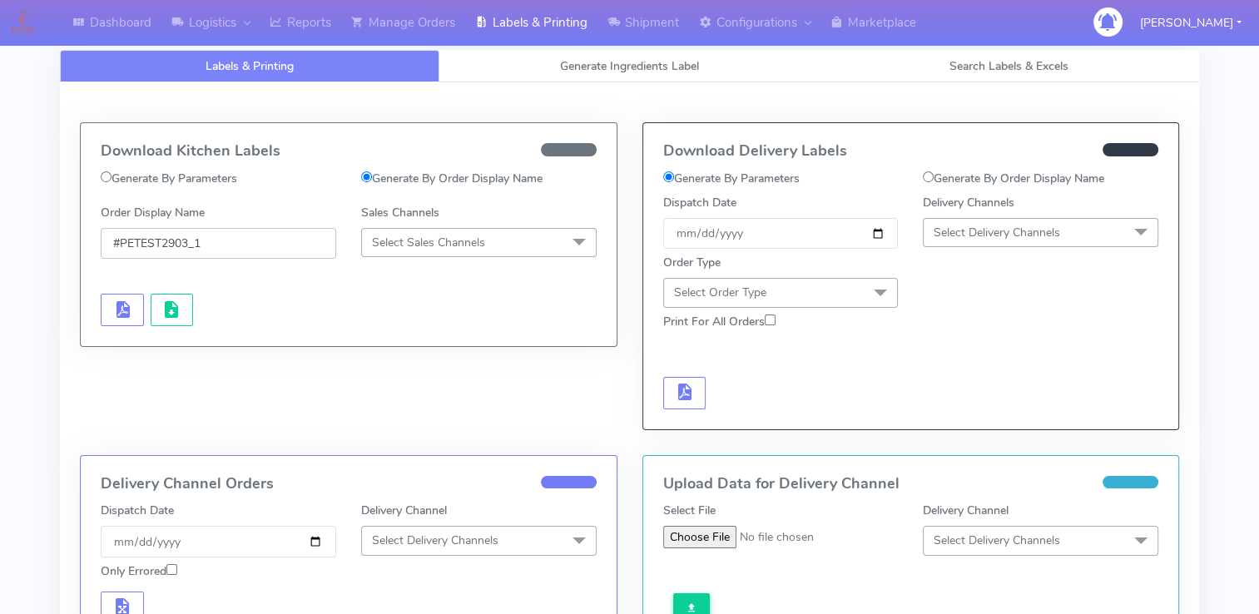
click at [116, 239] on input "#PETEST2903_1" at bounding box center [218, 243] width 235 height 31
click at [123, 308] on span "button" at bounding box center [122, 313] width 20 height 16
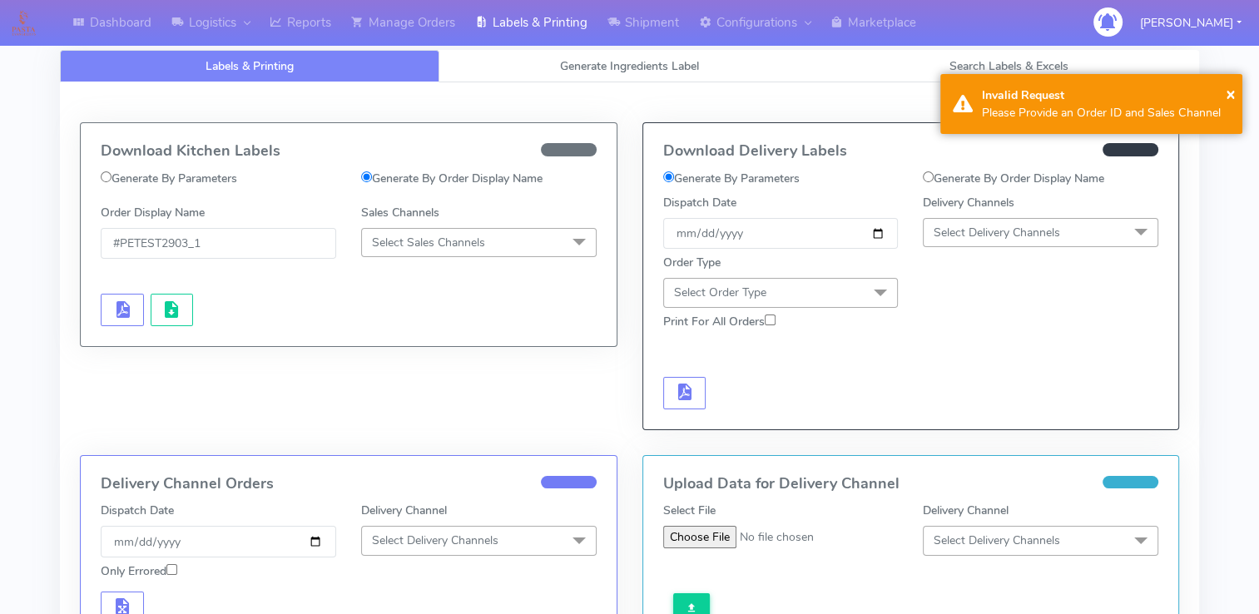
click at [472, 241] on span "Select Sales Channels" at bounding box center [428, 243] width 113 height 16
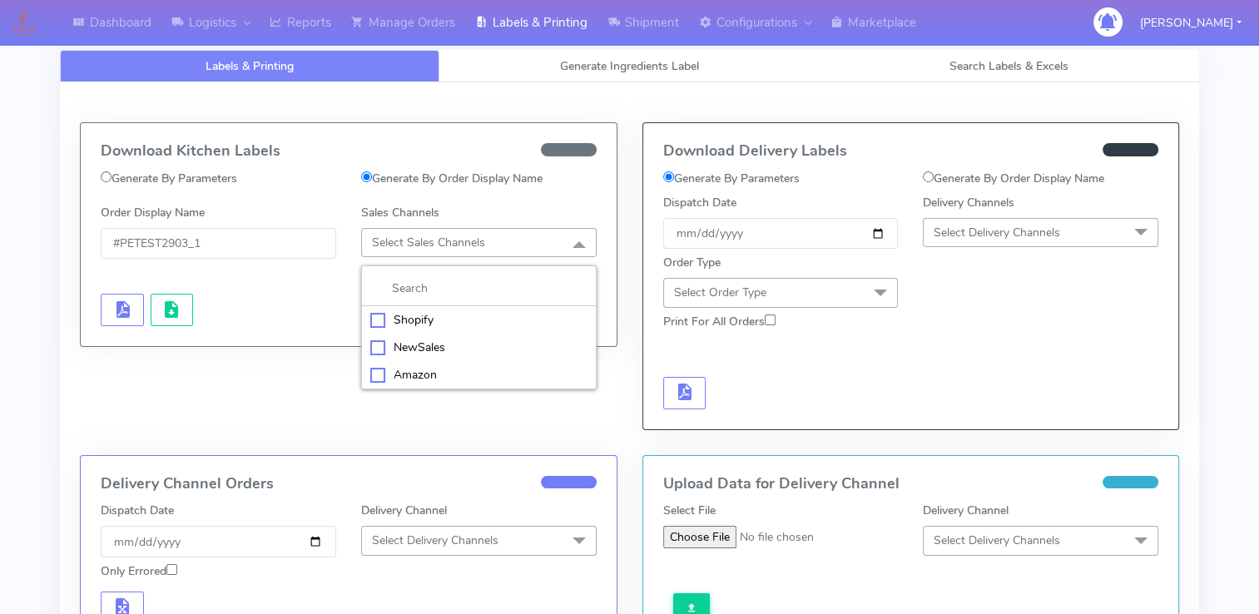
click at [419, 320] on div "Shopify" at bounding box center [478, 319] width 217 height 17
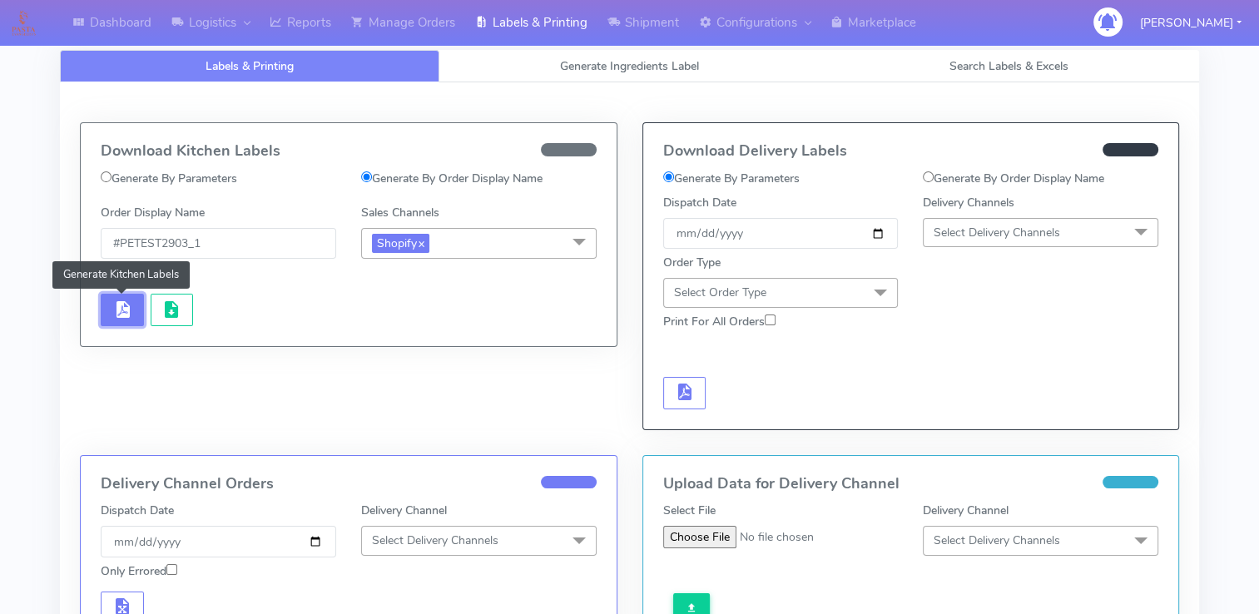
click at [121, 318] on span "button" at bounding box center [122, 313] width 20 height 16
